Goal: Task Accomplishment & Management: Use online tool/utility

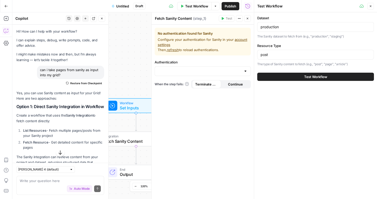
scroll to position [419, 0]
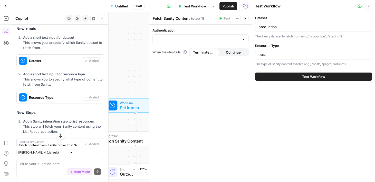
click at [244, 39] on div at bounding box center [243, 39] width 4 height 5
click at [216, 30] on label "Authentication" at bounding box center [200, 30] width 96 height 5
click at [216, 37] on input "Authentication" at bounding box center [197, 39] width 83 height 5
click at [163, 53] on span "The Brief" at bounding box center [199, 52] width 85 height 5
type input "The Brief"
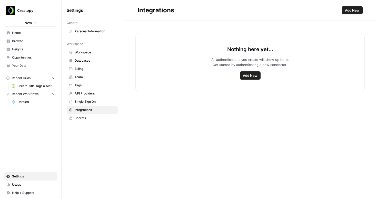
click at [252, 75] on span "Add New" at bounding box center [250, 75] width 15 height 5
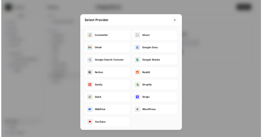
scroll to position [2, 0]
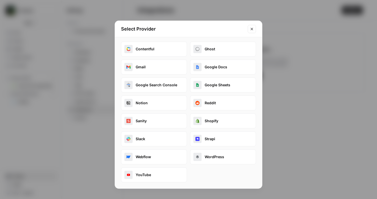
click at [159, 123] on button "Sanity" at bounding box center [154, 120] width 66 height 15
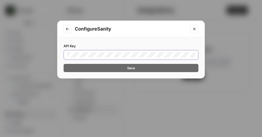
scroll to position [0, 235]
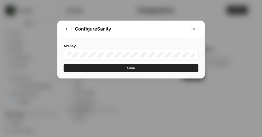
click at [161, 68] on button "Save" at bounding box center [131, 68] width 135 height 8
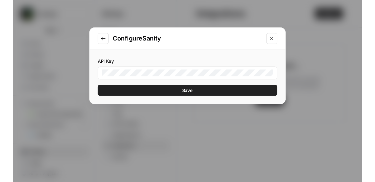
scroll to position [0, 0]
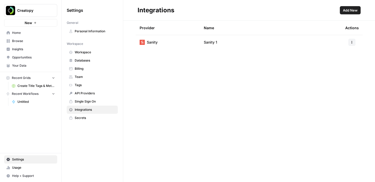
click at [352, 43] on icon "button" at bounding box center [352, 43] width 1 height 1
click at [243, 70] on div "Provider Name Actions Sanity Sanity 1" at bounding box center [249, 101] width 252 height 161
click at [354, 42] on button "button" at bounding box center [351, 42] width 7 height 7
click at [339, 61] on span "Rename" at bounding box center [341, 61] width 16 height 5
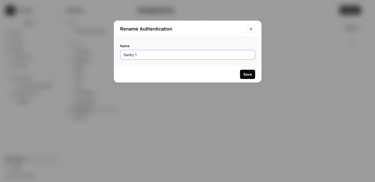
click at [171, 56] on input "Sanity 1" at bounding box center [187, 54] width 128 height 5
type input "The Brief"
click at [246, 76] on div "Save" at bounding box center [247, 74] width 8 height 5
